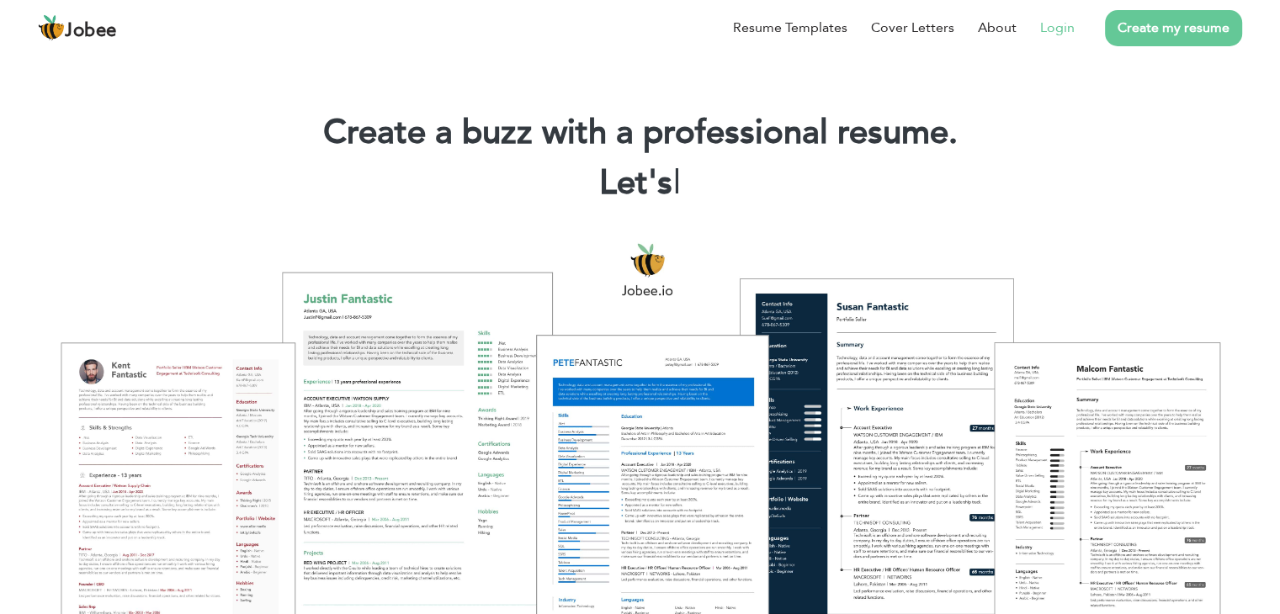
click at [1043, 28] on link "Login" at bounding box center [1057, 28] width 34 height 20
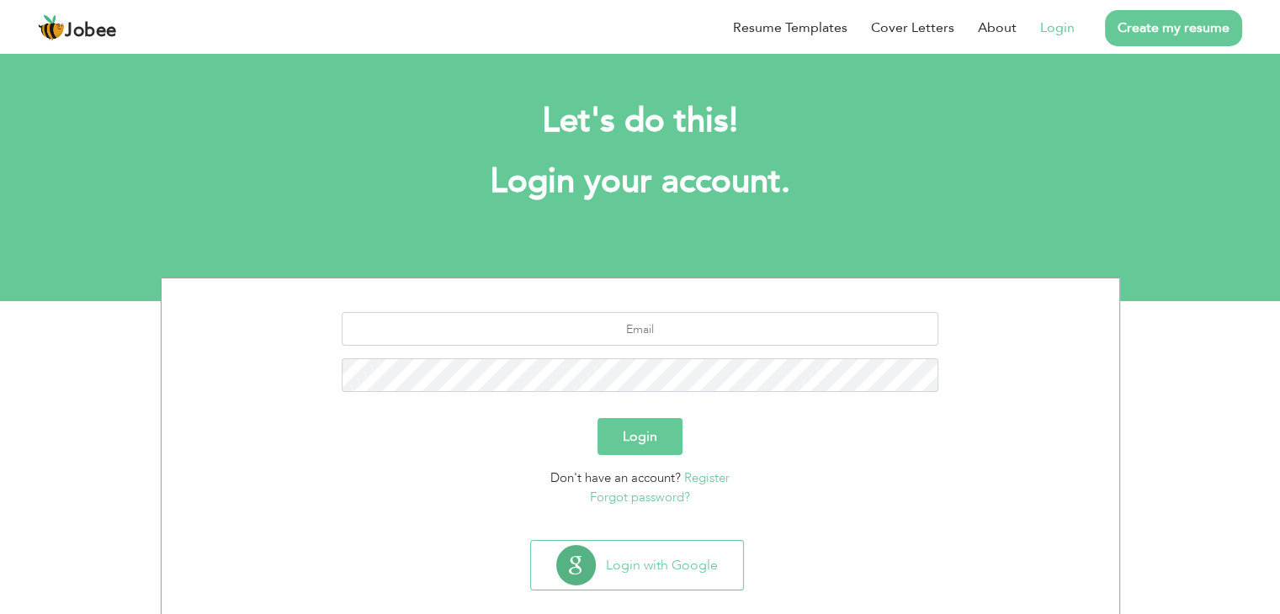
scroll to position [24, 0]
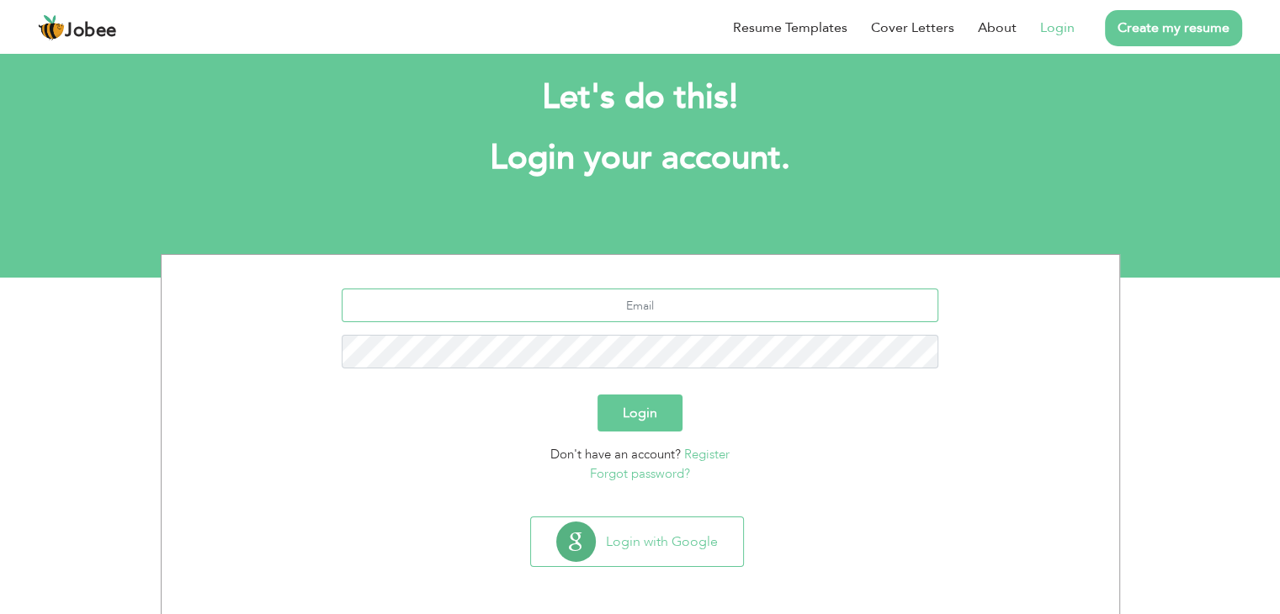
click at [697, 300] on input "text" at bounding box center [640, 306] width 597 height 34
type input "se.fizaniqbal@gmail.com"
click at [645, 417] on button "Login" at bounding box center [639, 413] width 85 height 37
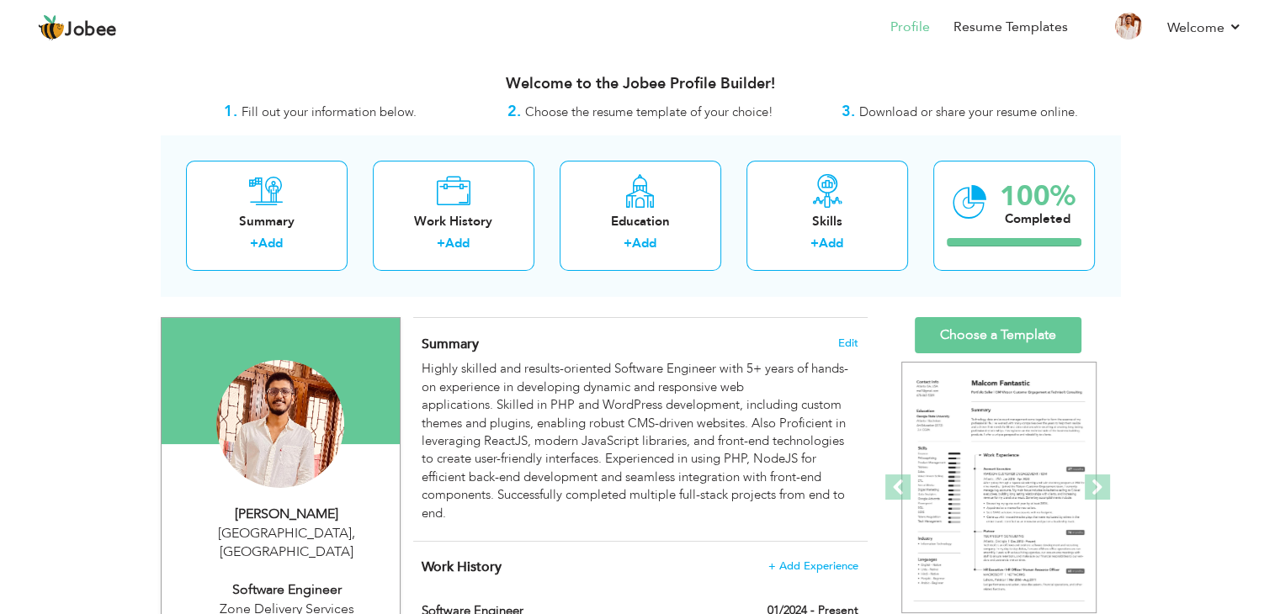
click at [591, 317] on div at bounding box center [640, 317] width 454 height 1
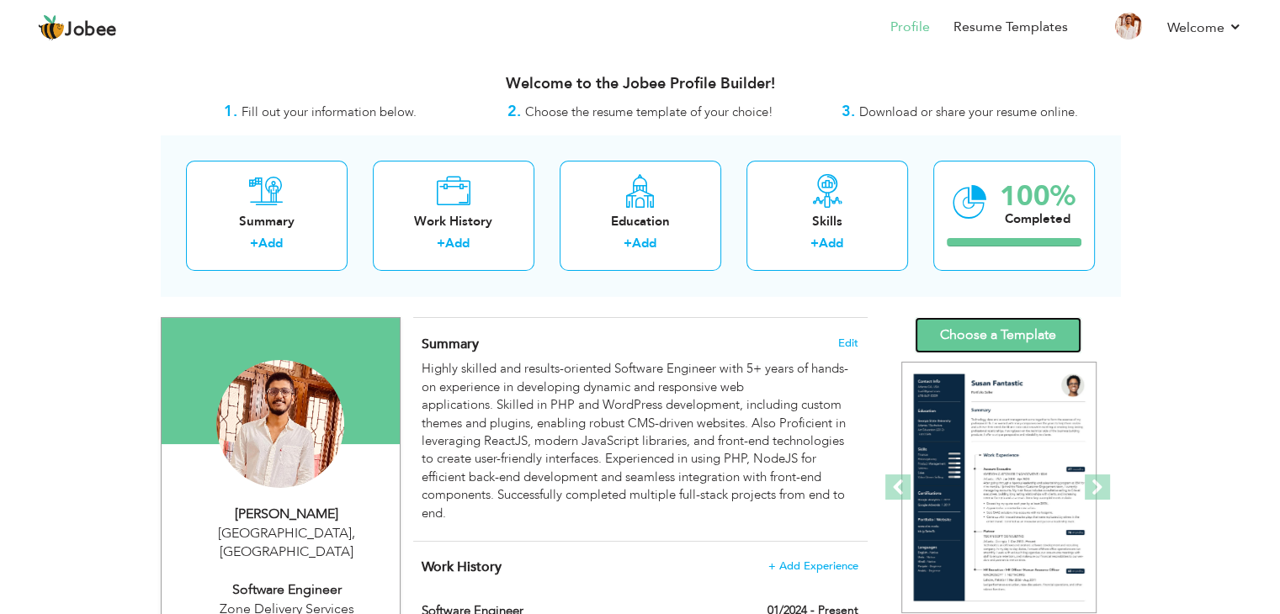
click at [978, 338] on link "Choose a Template" at bounding box center [998, 335] width 167 height 36
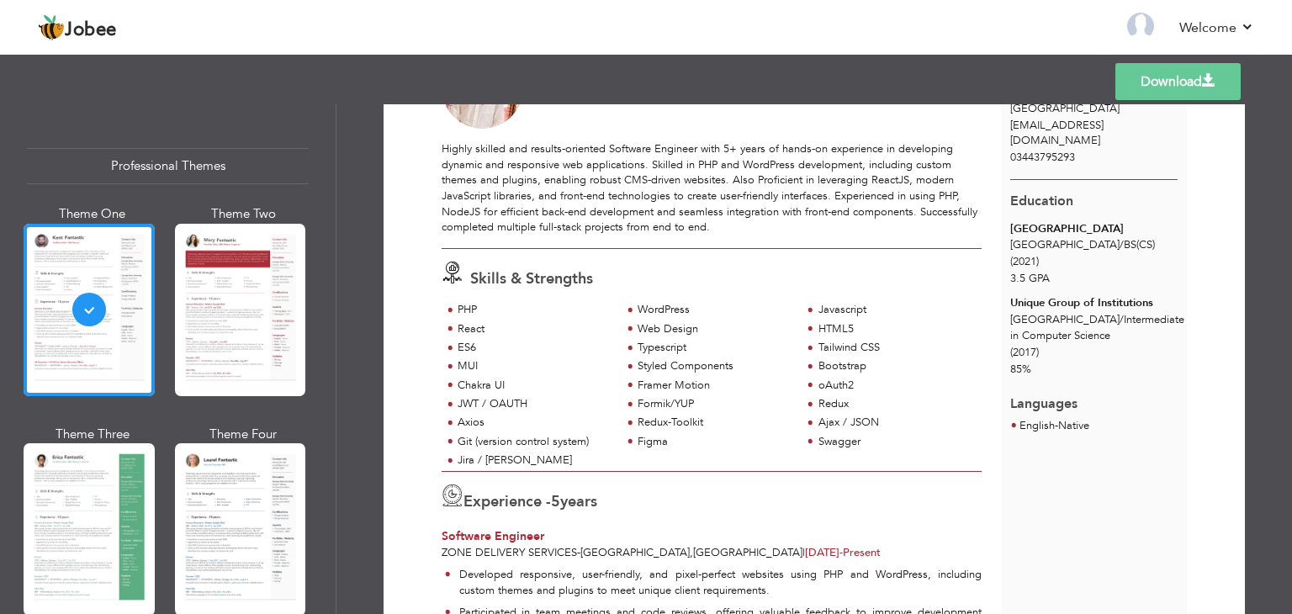
scroll to position [113, 0]
